Goal: Check status

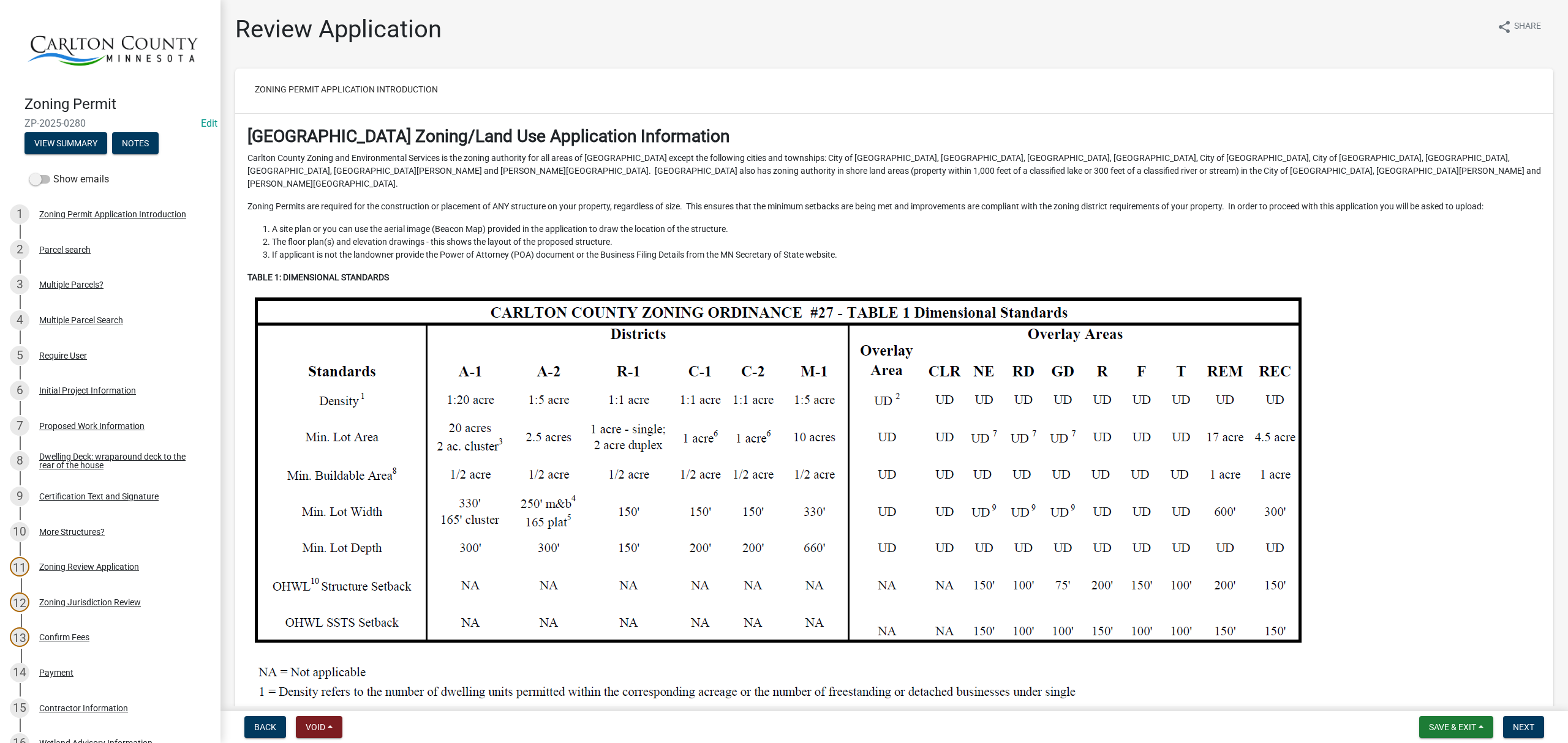
click at [107, 453] on div "Dwelling Deck: wraparound deck to the rear of the house" at bounding box center [120, 461] width 162 height 17
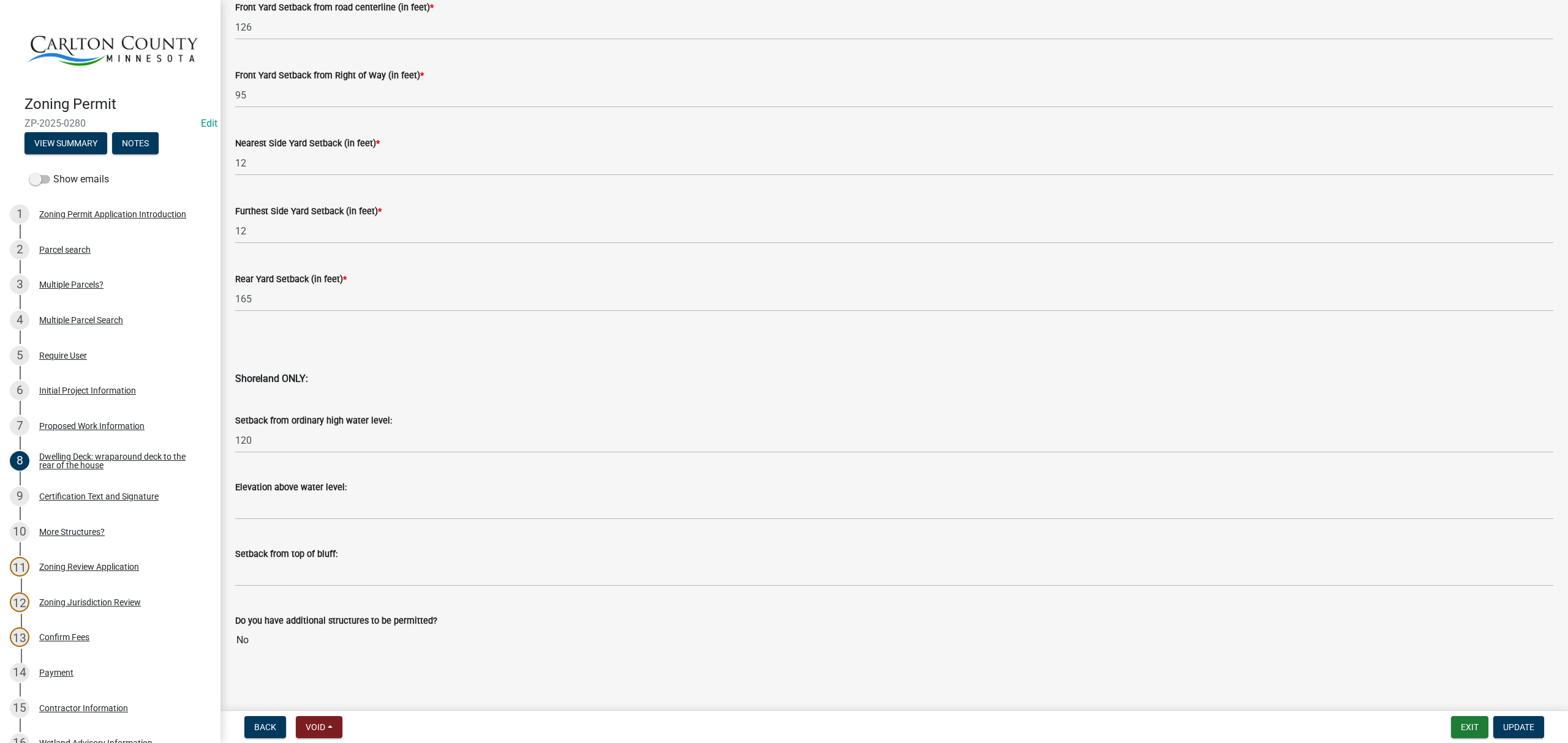
scroll to position [993, 0]
click at [88, 422] on div "Proposed Work Information" at bounding box center [92, 426] width 105 height 9
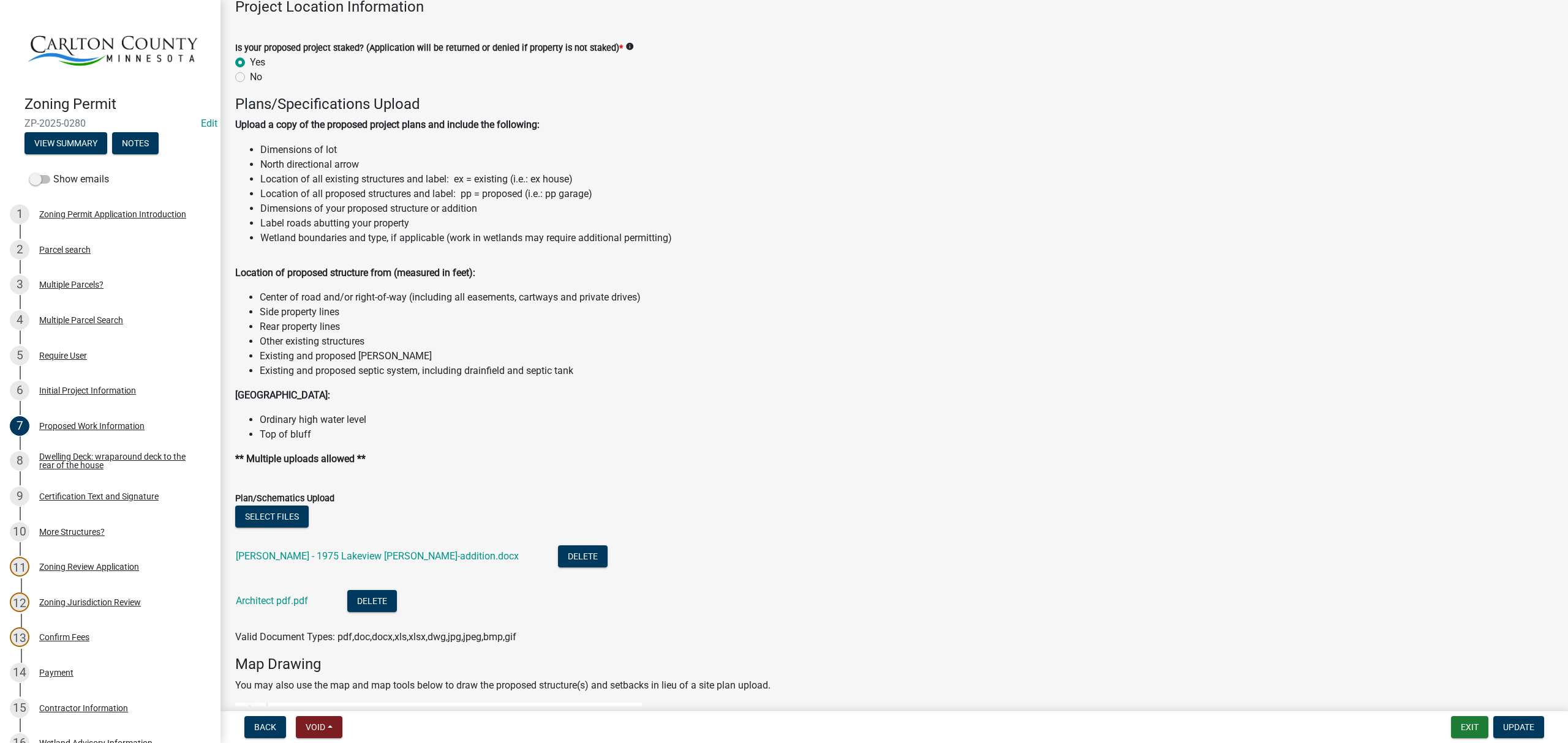
scroll to position [1225, 0]
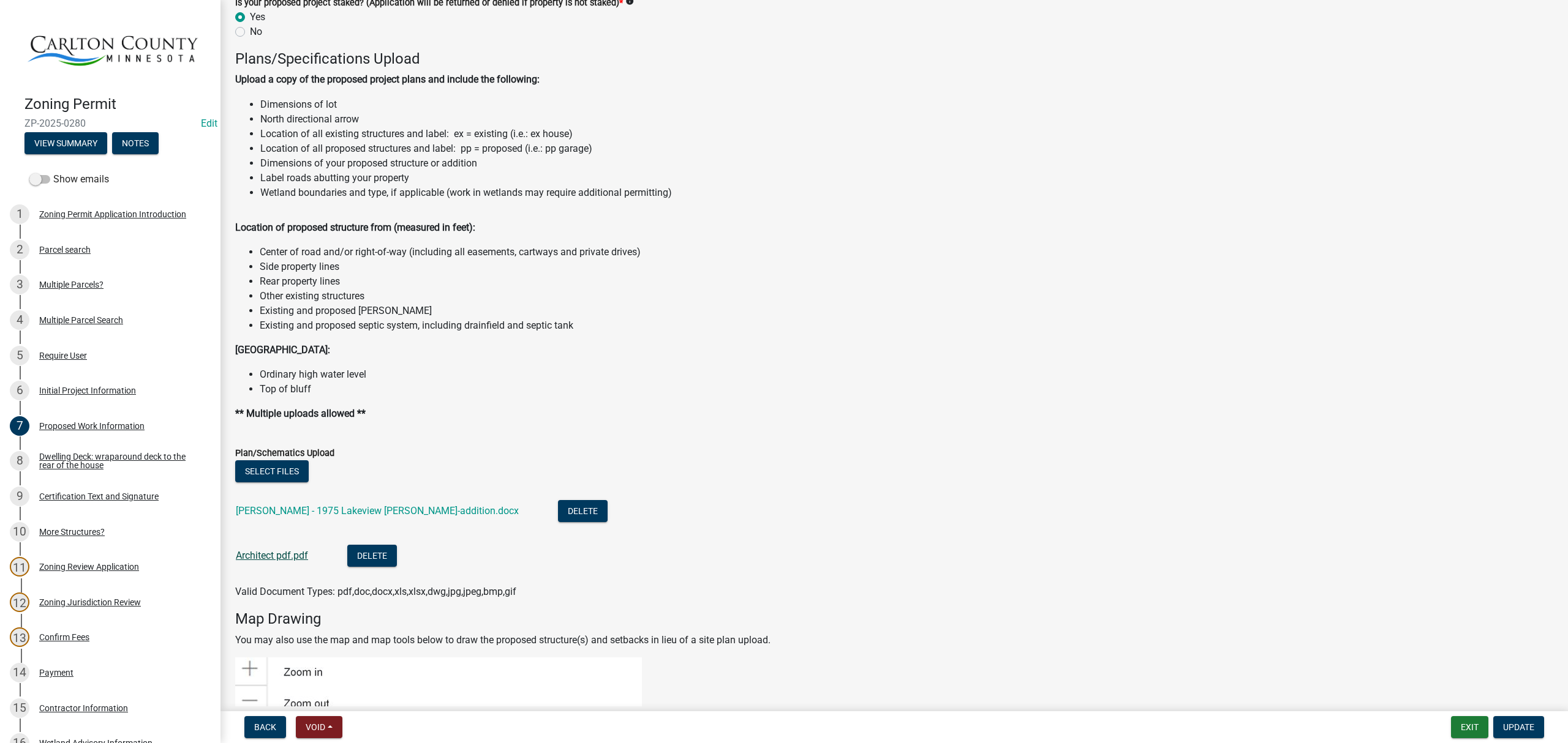
click at [285, 554] on link "Architect pdf.pdf" at bounding box center [272, 556] width 73 height 12
click at [316, 513] on link "Herman - 1975 Lakeview Dr reno-addition.docx" at bounding box center [377, 511] width 283 height 12
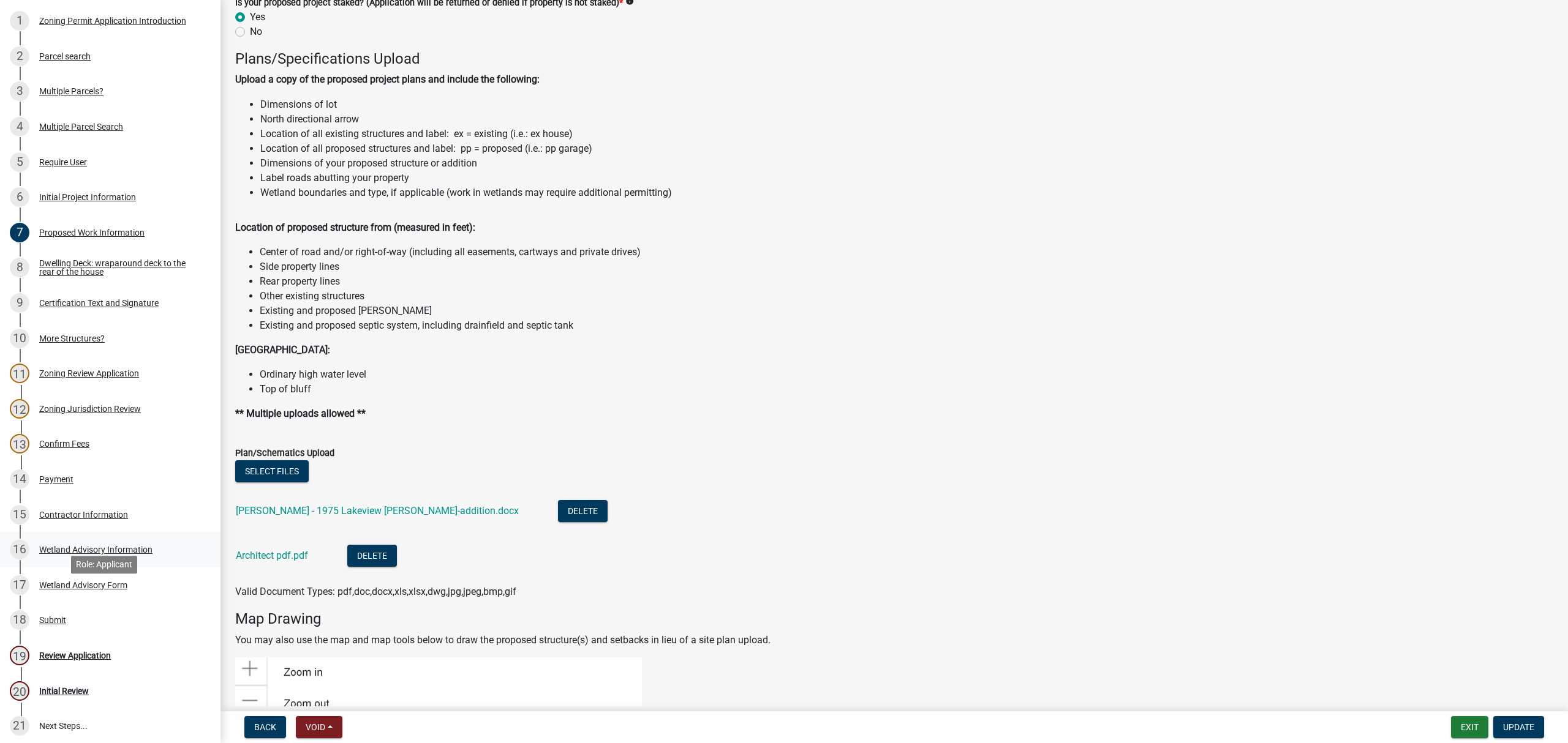
scroll to position [139, 0]
